Goal: Task Accomplishment & Management: Use online tool/utility

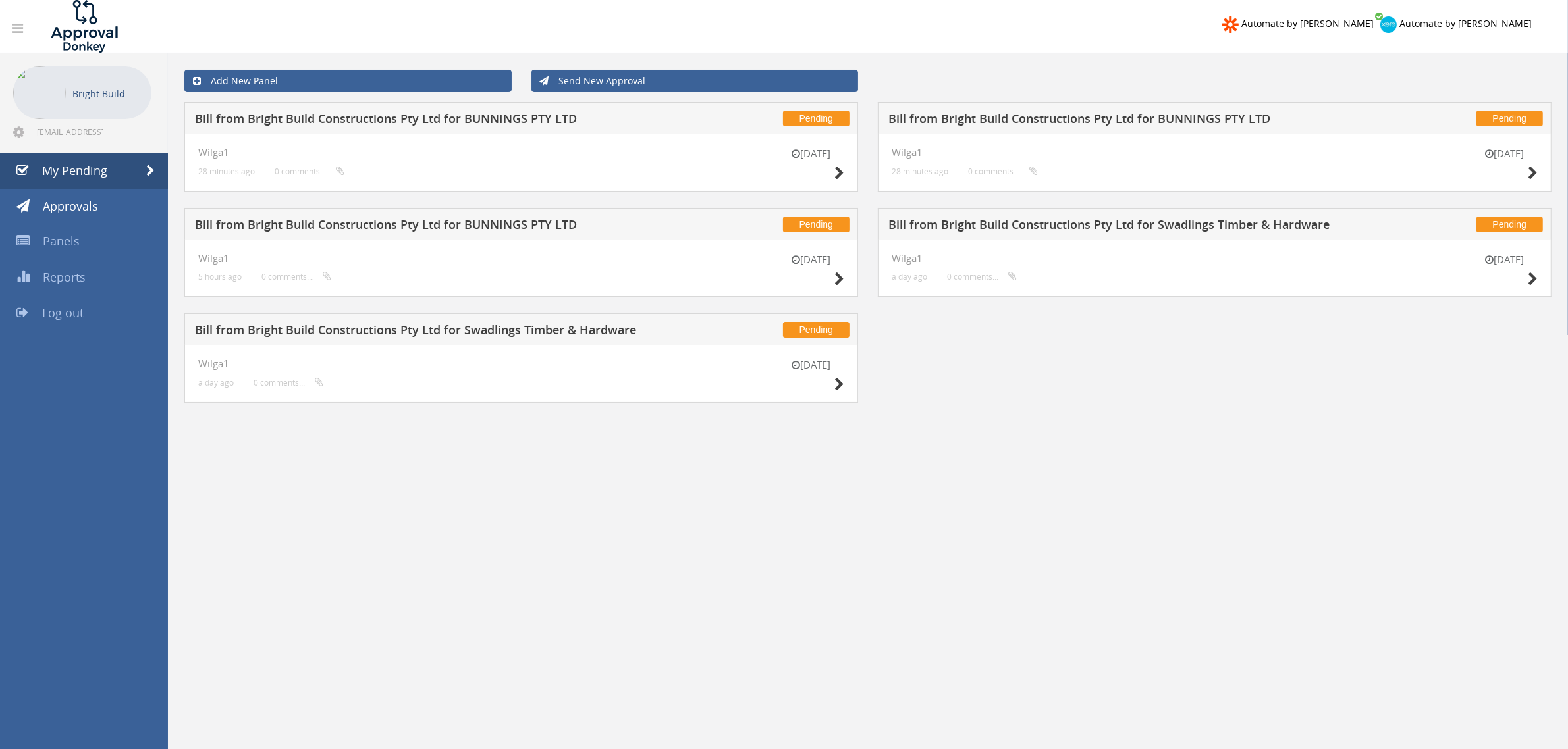
click at [831, 388] on div "[DATE]" at bounding box center [811, 377] width 66 height 37
click at [838, 388] on icon at bounding box center [839, 385] width 10 height 14
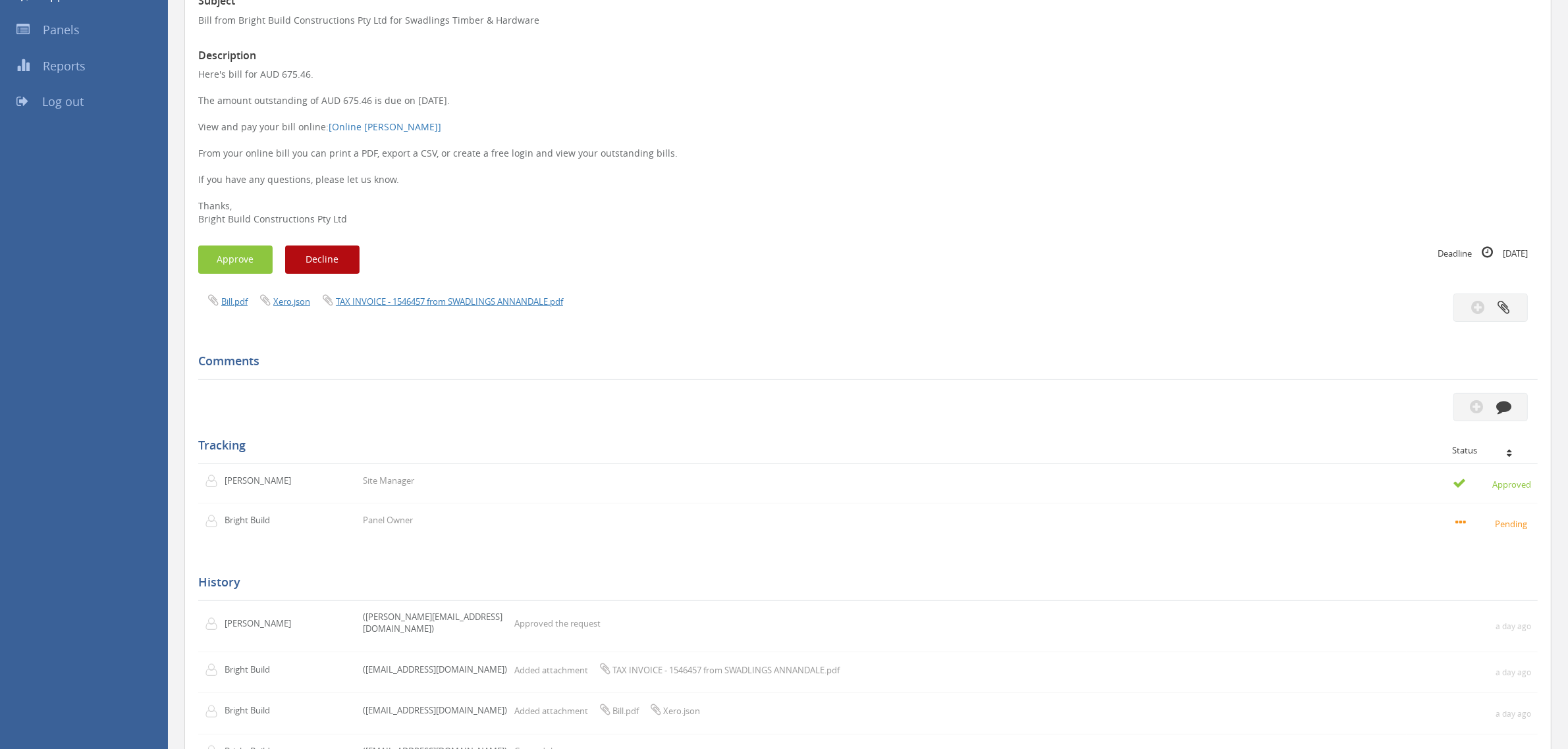
scroll to position [274, 0]
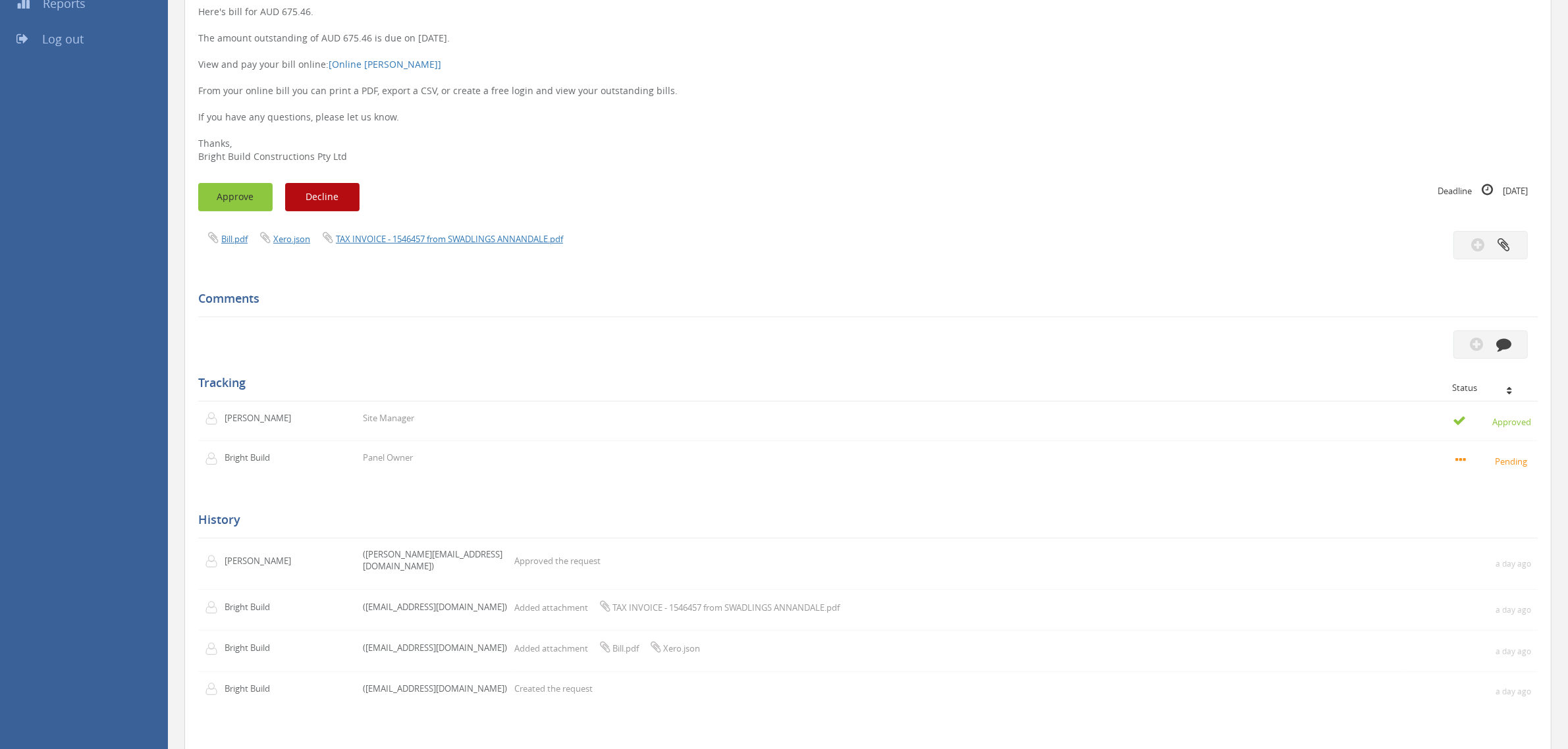
click at [205, 190] on button "Approve" at bounding box center [236, 198] width 74 height 29
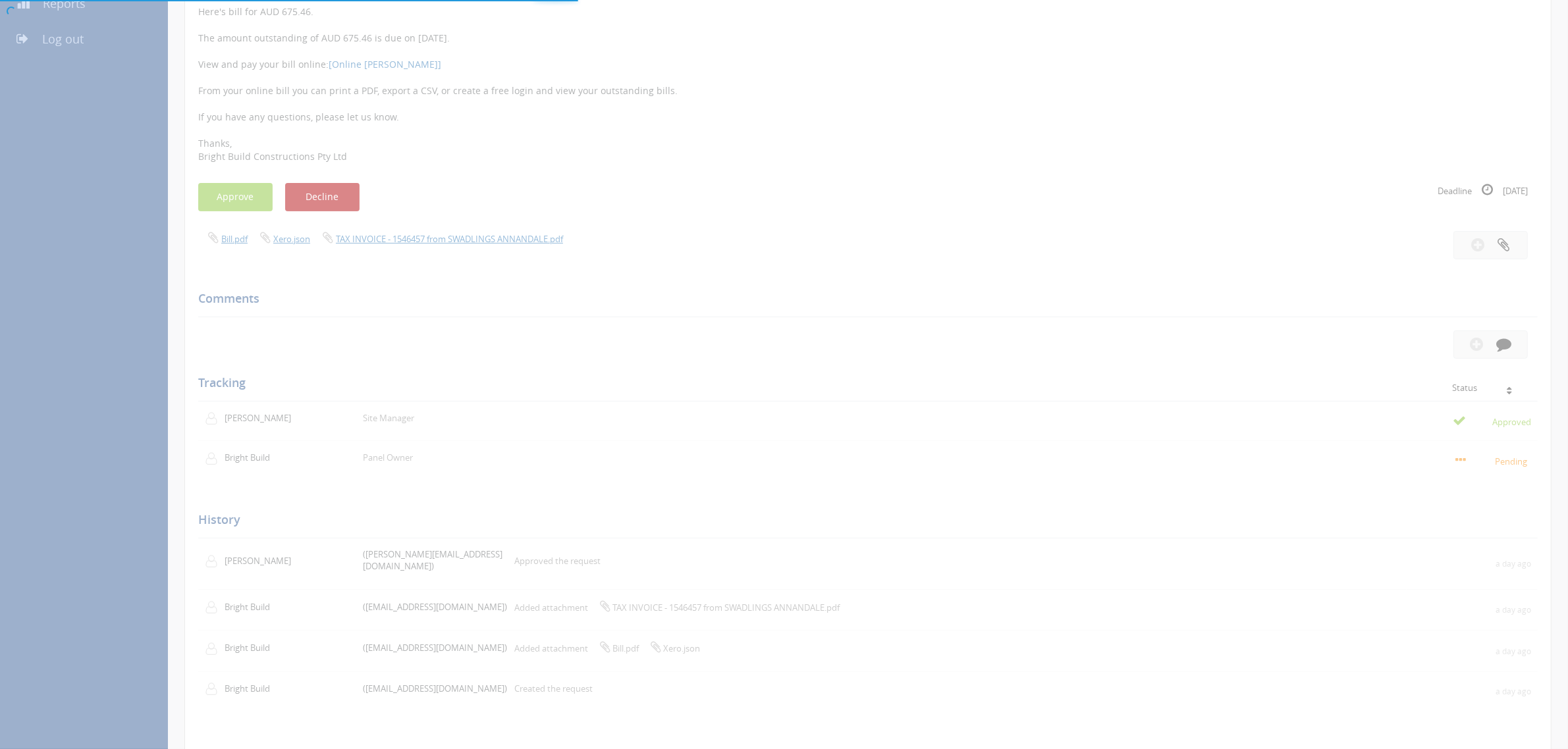
scroll to position [52, 0]
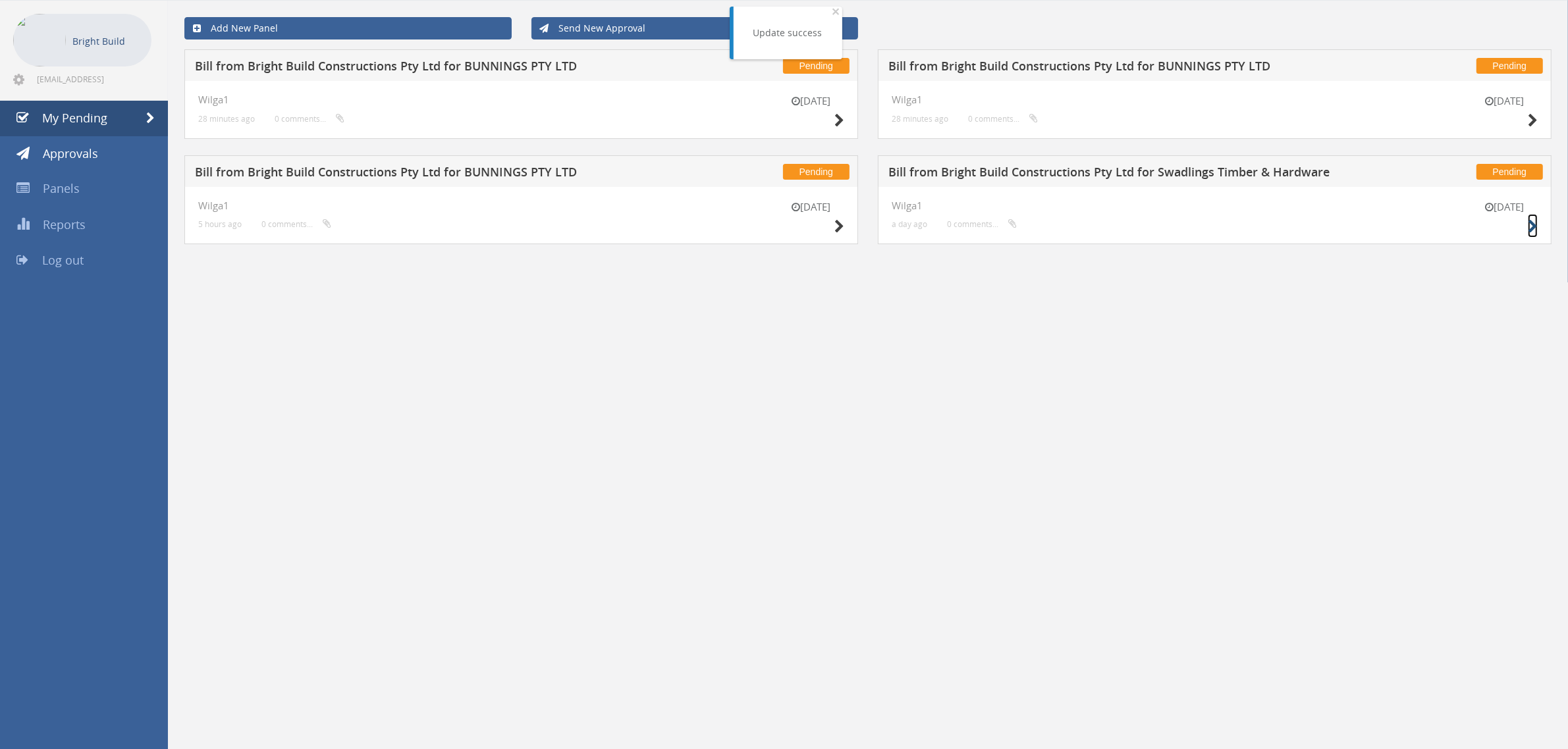
click at [1534, 228] on icon at bounding box center [1533, 226] width 10 height 14
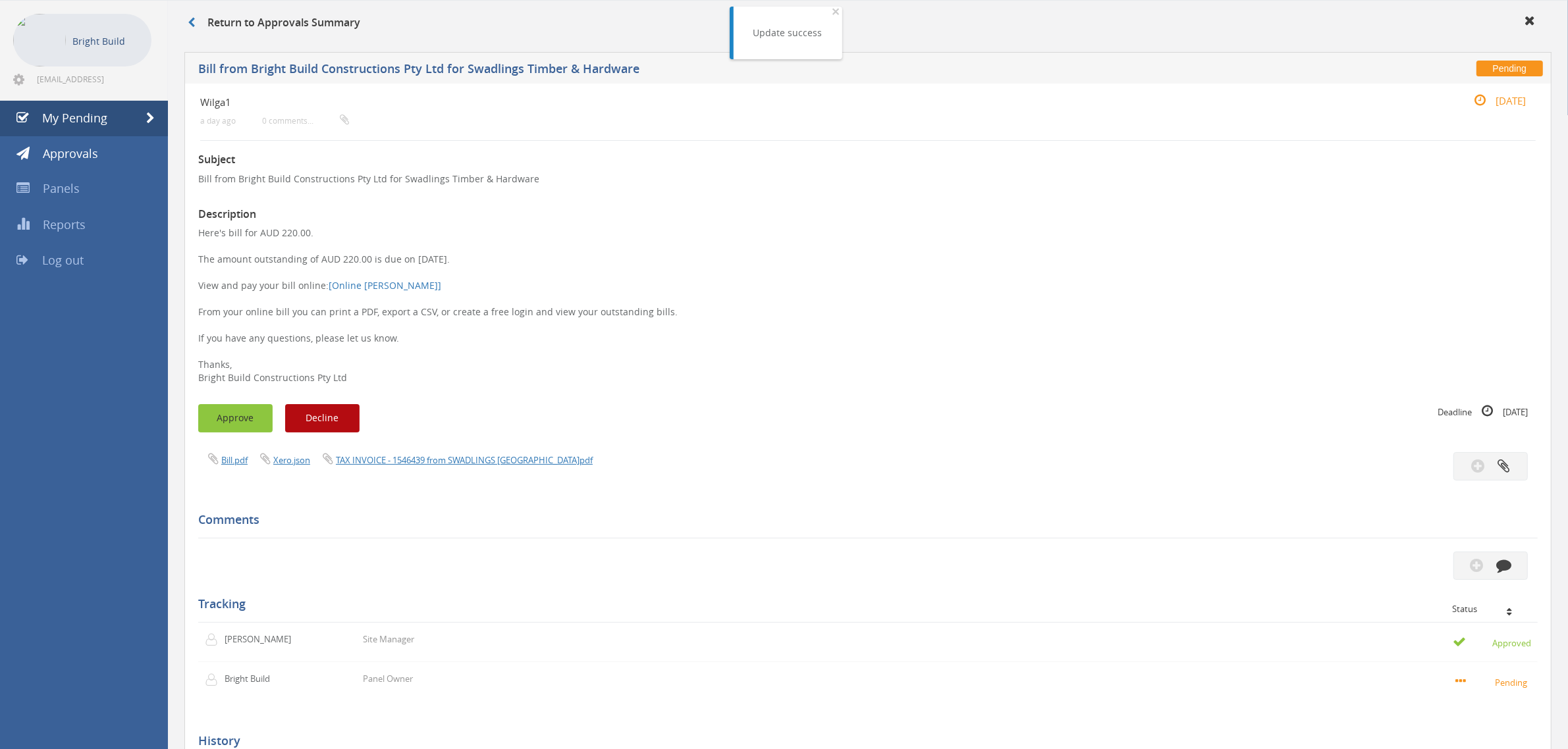
click at [236, 423] on button "Approve" at bounding box center [236, 419] width 74 height 29
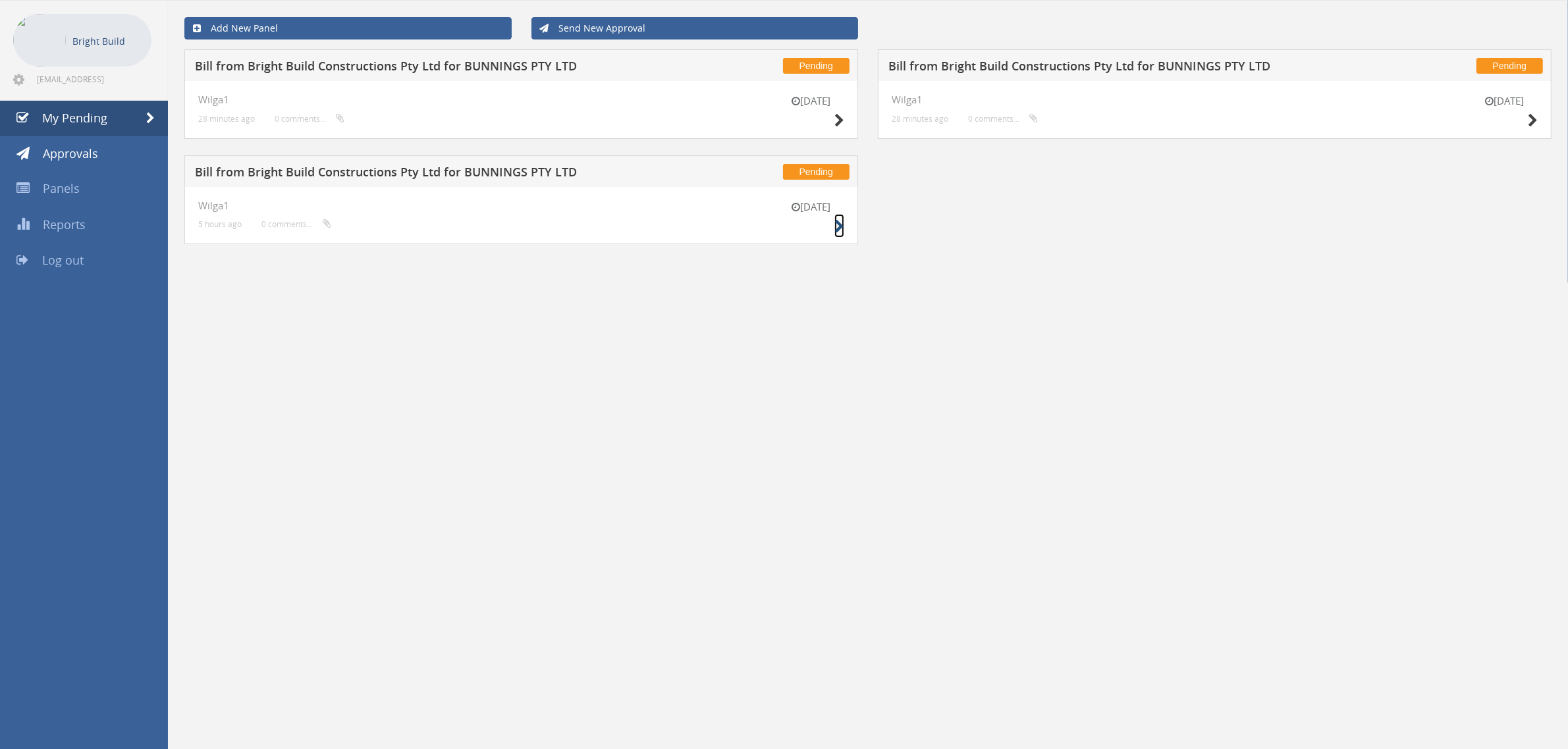
click at [839, 229] on icon at bounding box center [839, 226] width 10 height 14
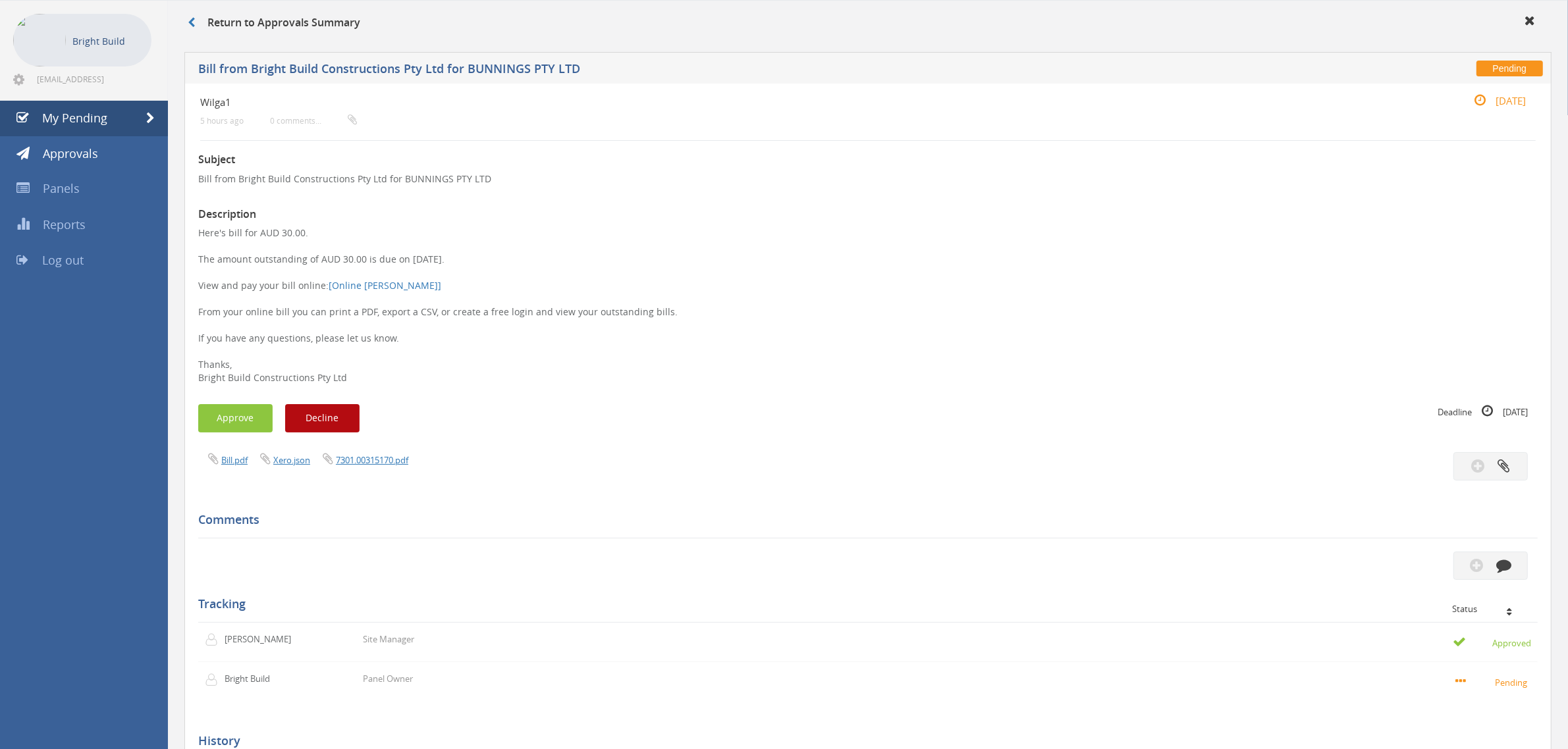
drag, startPoint x: 279, startPoint y: 231, endPoint x: 312, endPoint y: 237, distance: 33.5
click at [312, 237] on p "Here's bill for AUD 30.00. The amount outstanding of AUD 30.00 is due on 30 Sep…" at bounding box center [868, 305] width 1339 height 158
click at [428, 242] on p "Here's bill for AUD 30.00. The amount outstanding of AUD 30.00 is due on 30 Sep…" at bounding box center [868, 305] width 1339 height 158
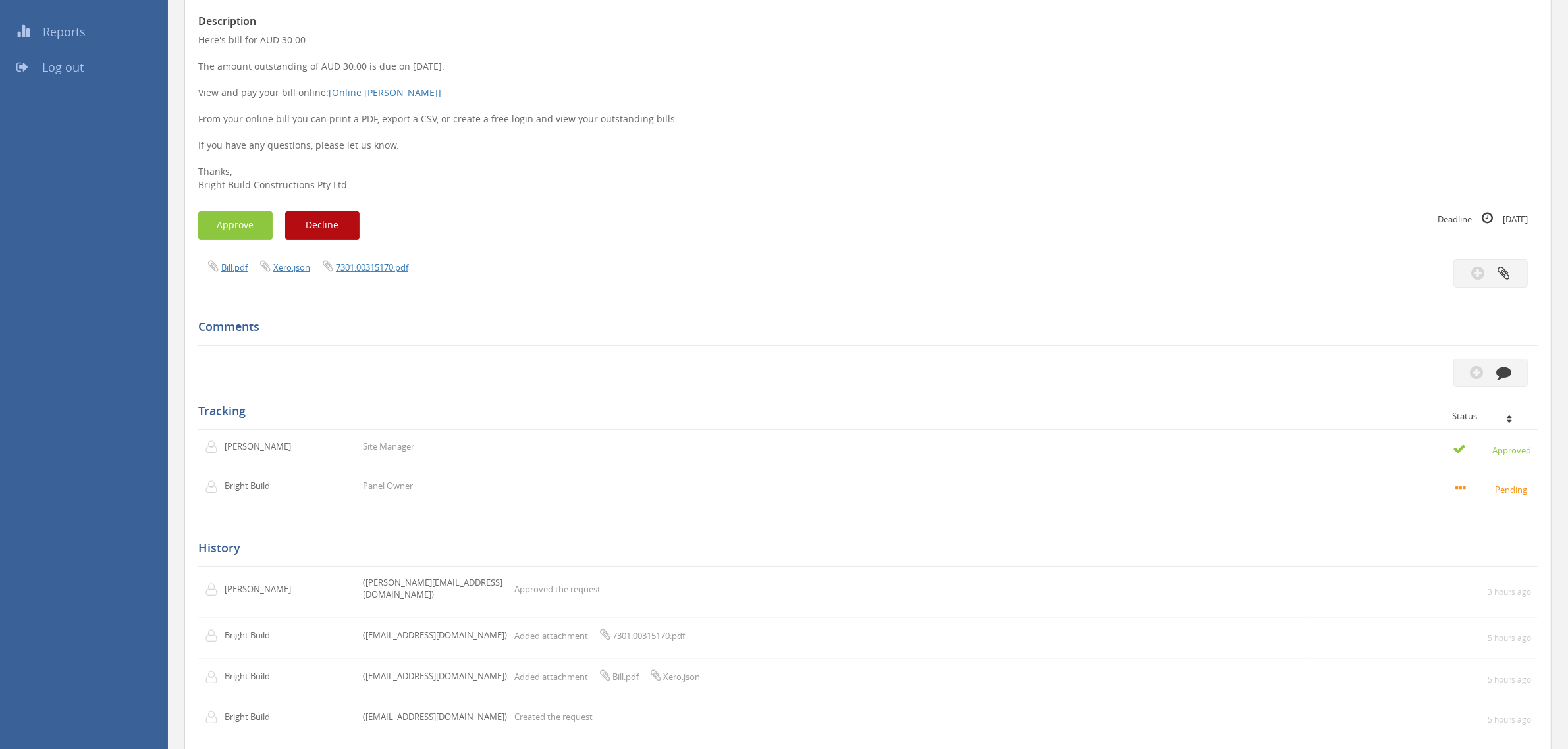
scroll to position [313, 0]
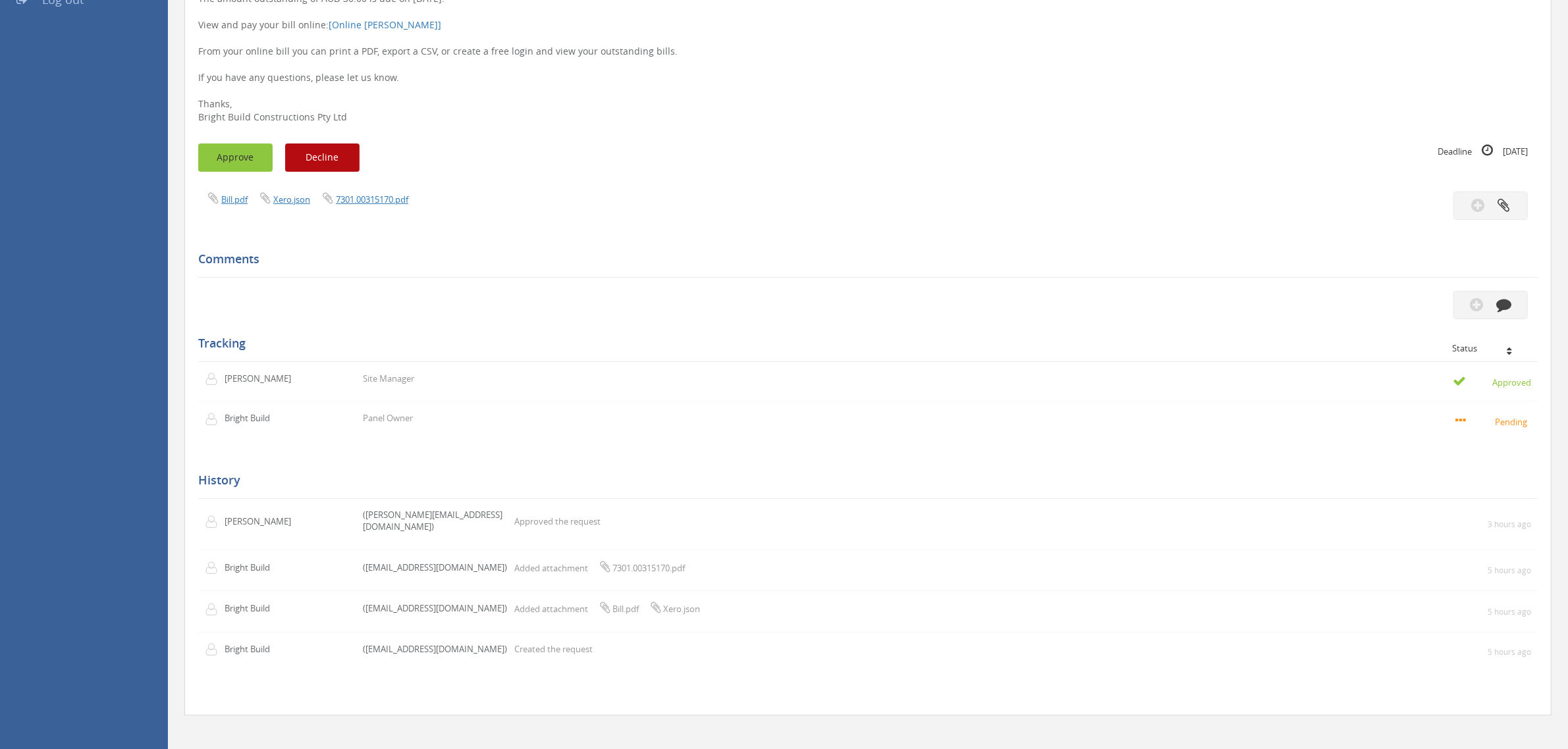
click at [261, 160] on button "Approve" at bounding box center [236, 158] width 74 height 29
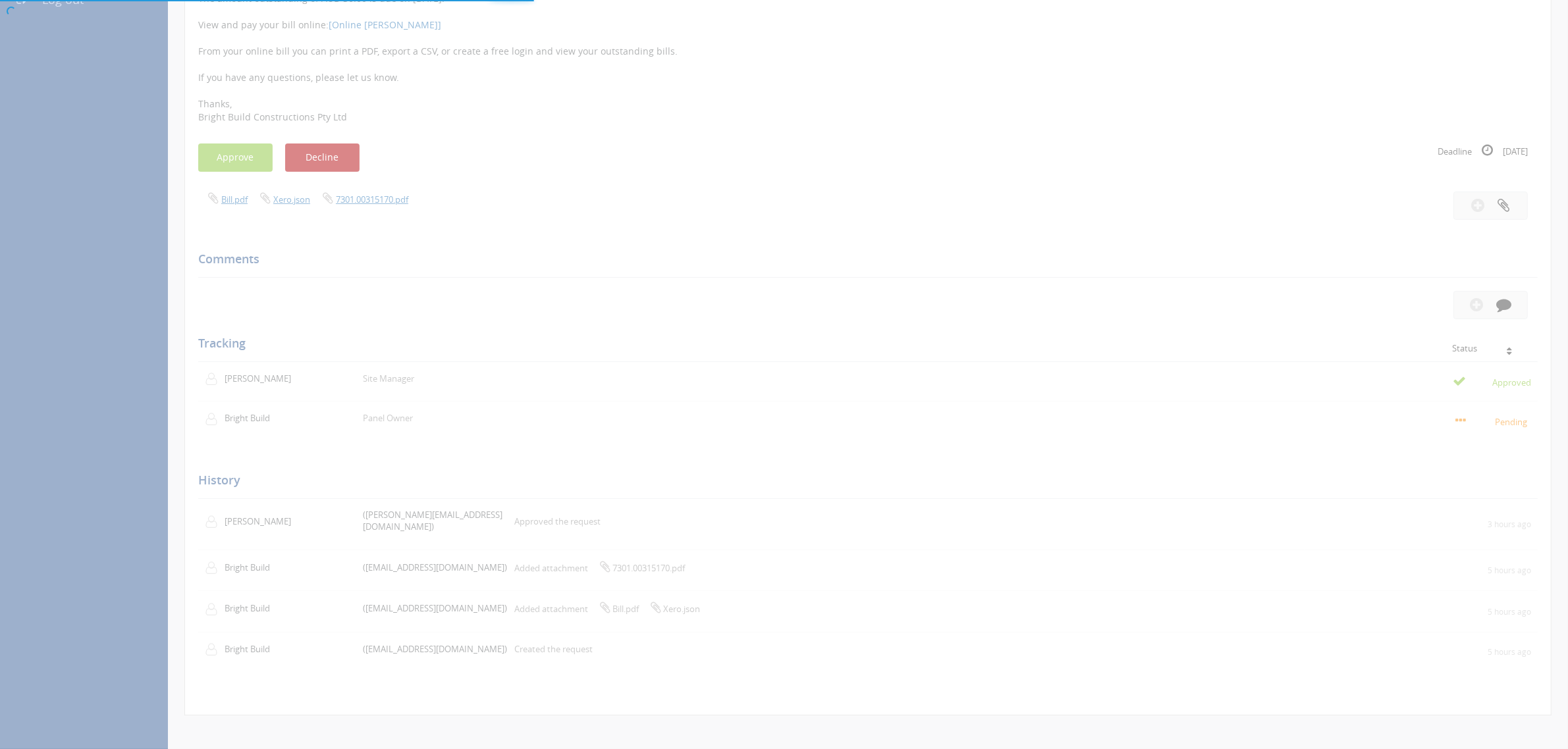
scroll to position [52, 0]
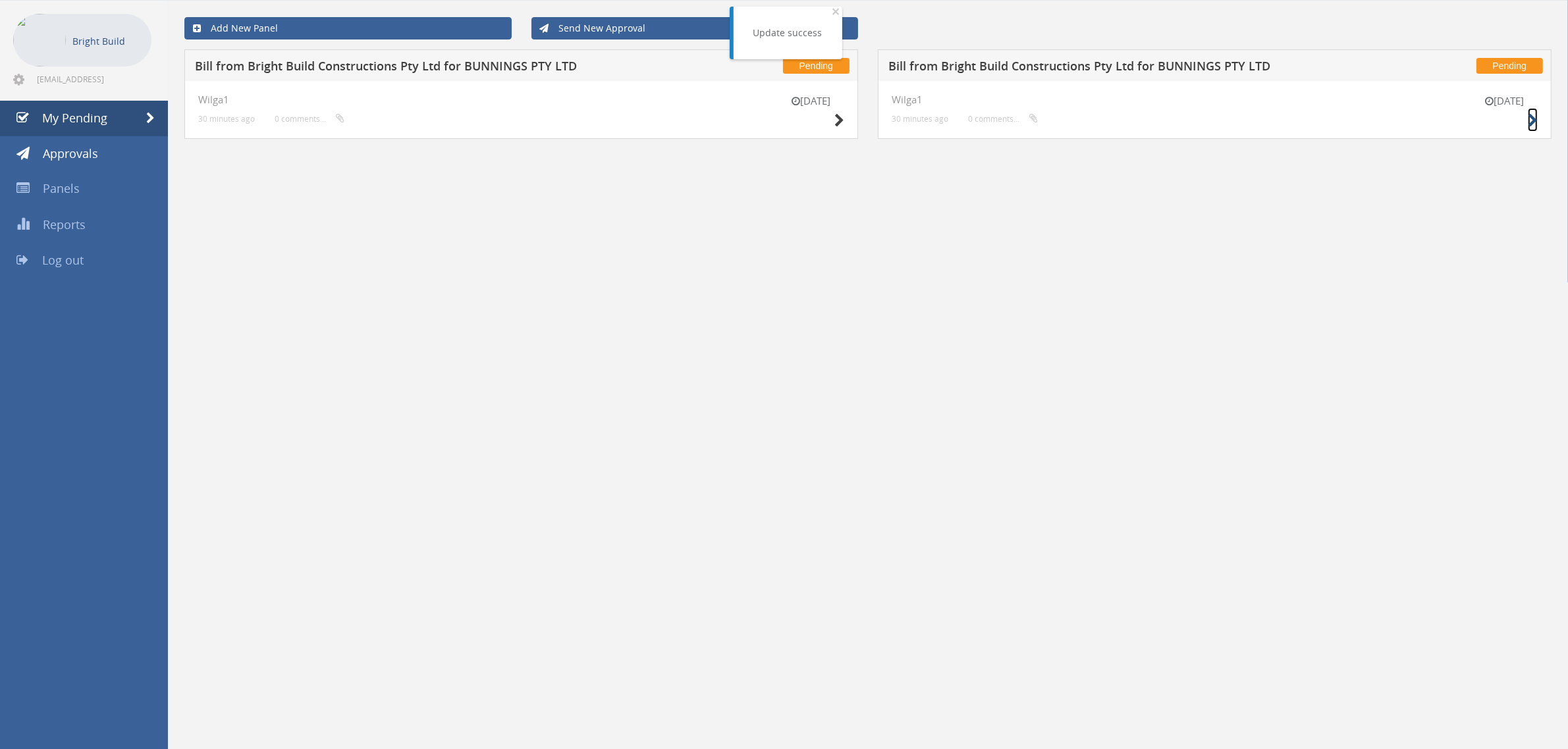
click at [1533, 116] on icon at bounding box center [1533, 121] width 10 height 14
click at [840, 117] on icon at bounding box center [839, 121] width 10 height 14
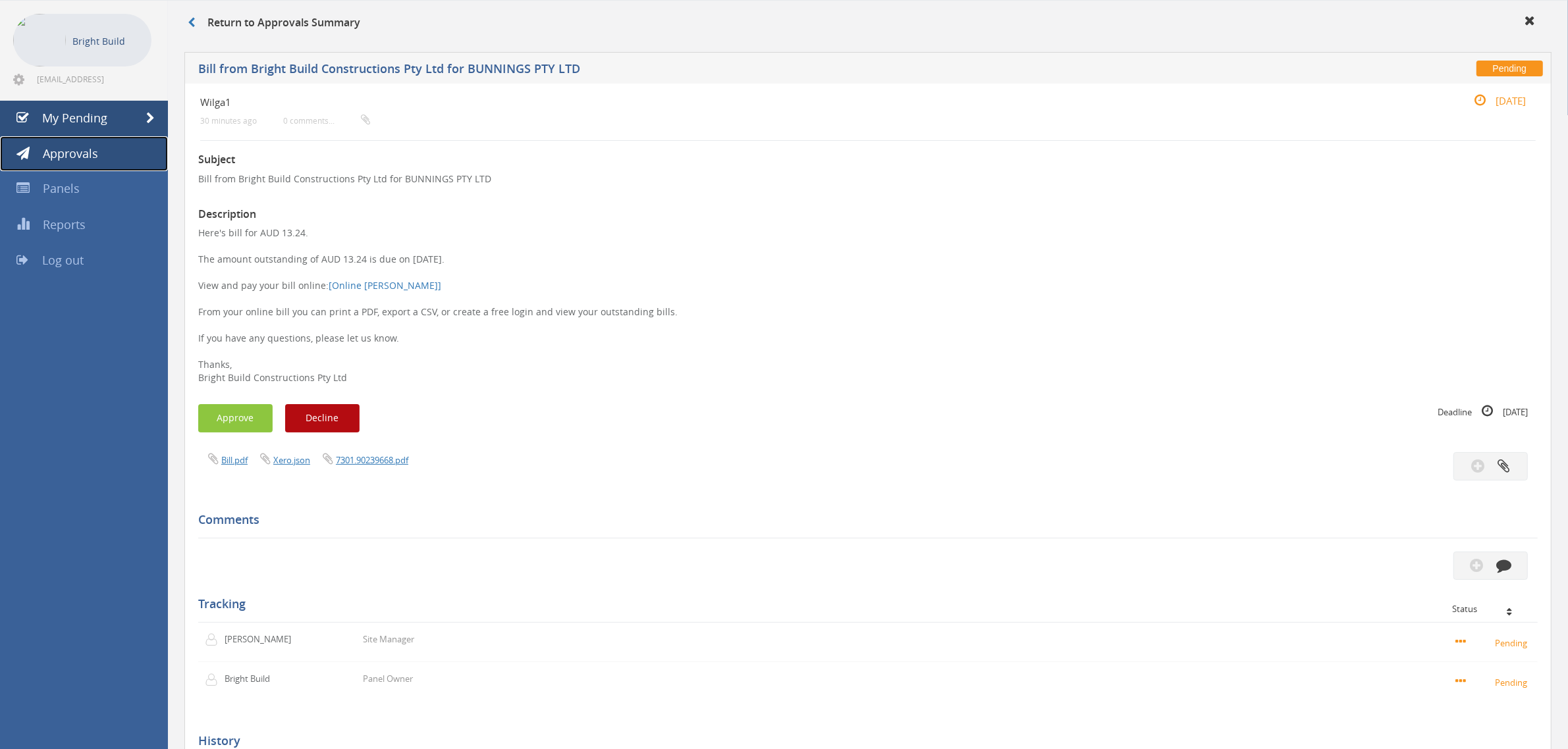
click at [97, 150] on link "Approvals" at bounding box center [84, 154] width 168 height 35
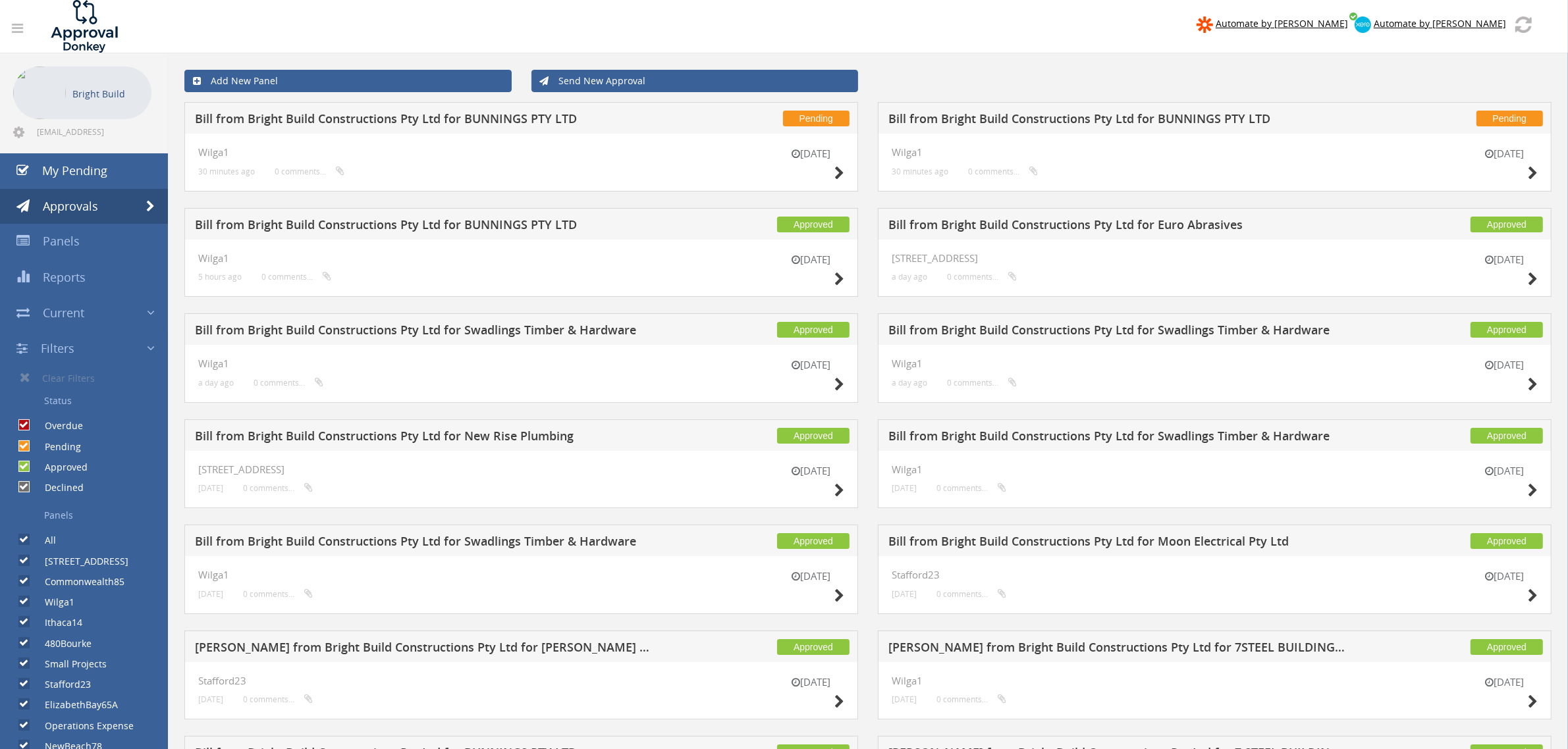
click at [21, 537] on input "All" at bounding box center [23, 540] width 8 height 8
checkbox input "false"
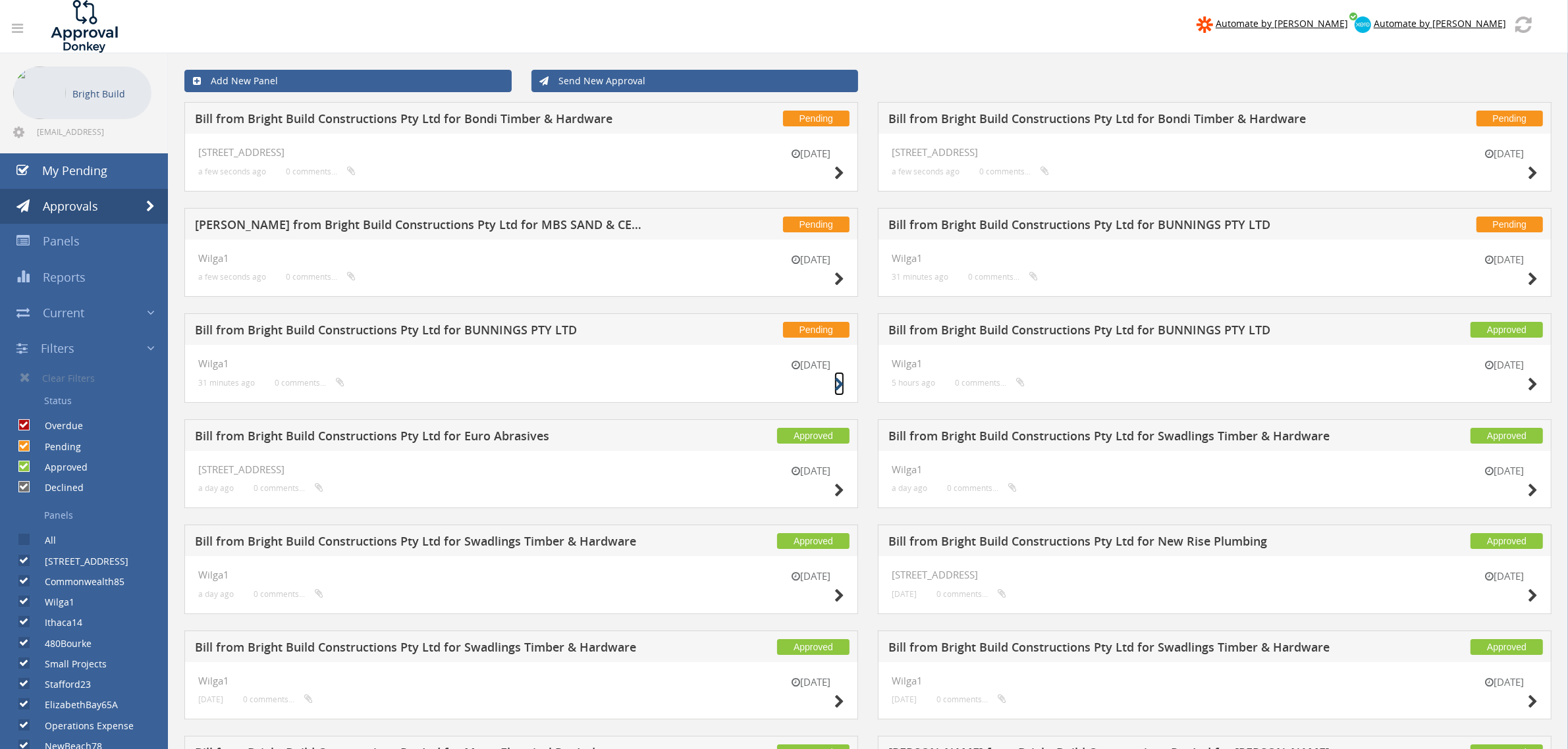
click at [839, 387] on icon at bounding box center [839, 385] width 10 height 14
click at [26, 539] on div "All" at bounding box center [28, 537] width 56 height 20
click at [23, 537] on input "All" at bounding box center [23, 540] width 8 height 8
checkbox input "true"
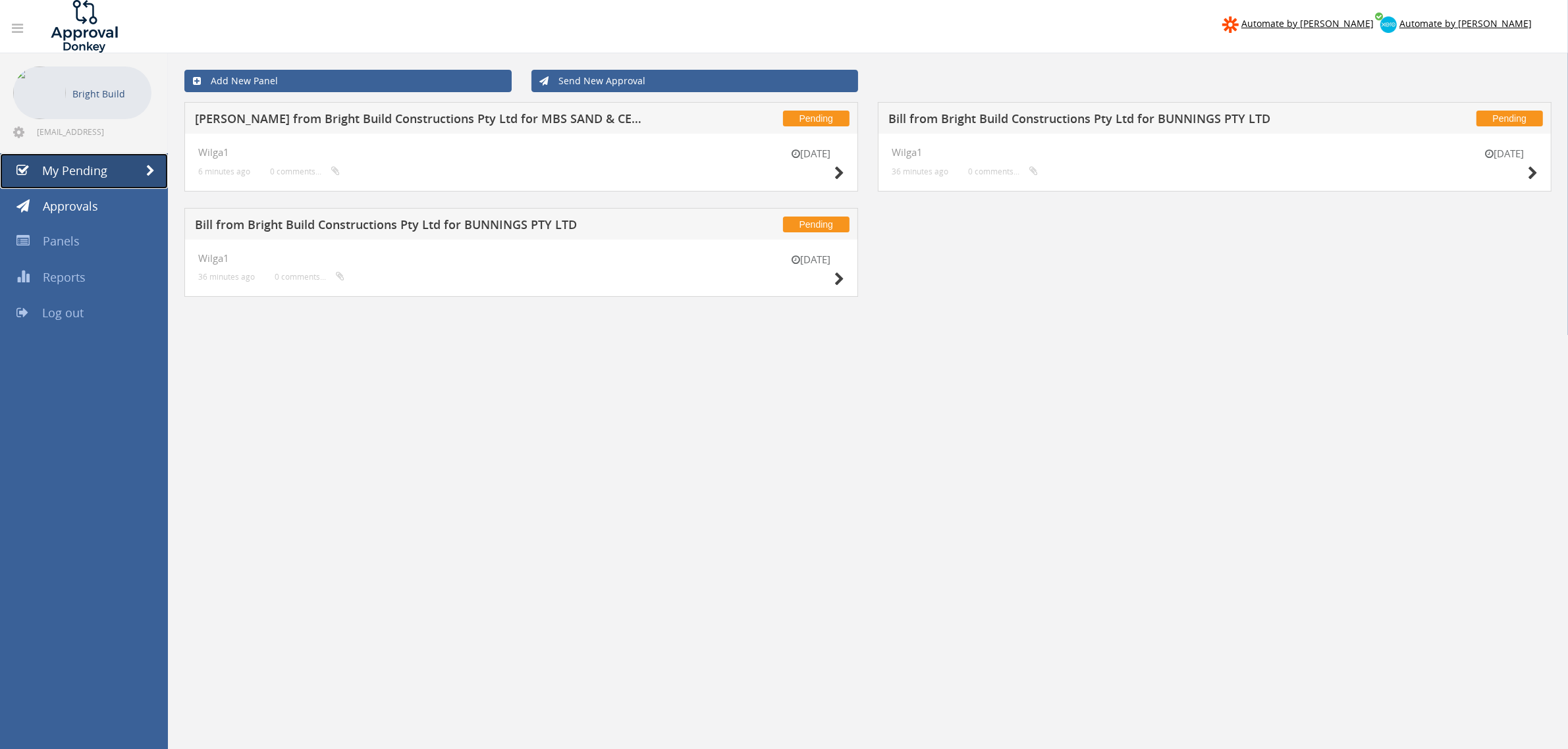
click at [83, 170] on span "My Pending" at bounding box center [74, 171] width 65 height 16
click at [77, 192] on link "Approvals" at bounding box center [84, 207] width 168 height 35
